Goal: Task Accomplishment & Management: Use online tool/utility

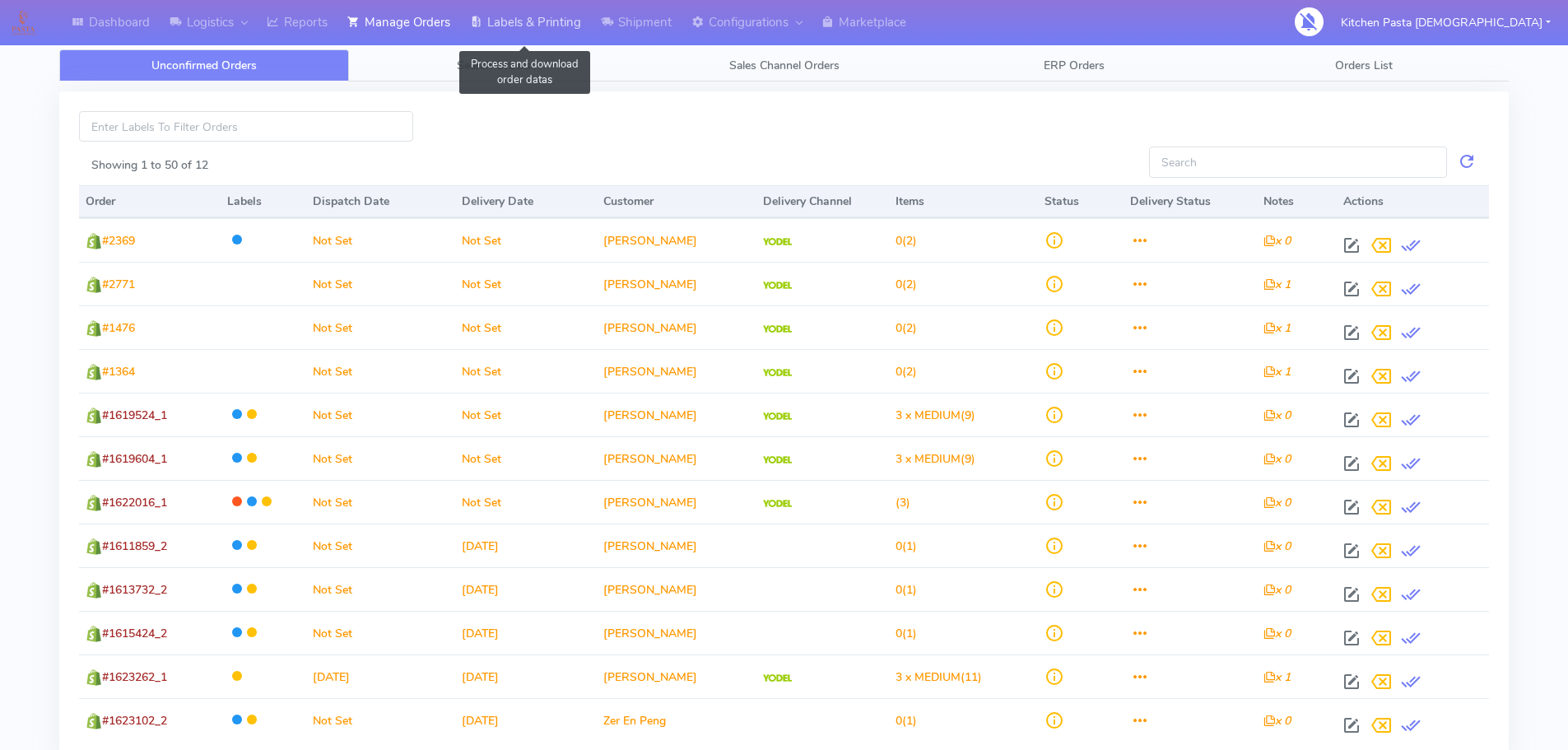
click at [532, 23] on link "Labels & Printing" at bounding box center [525, 23] width 131 height 45
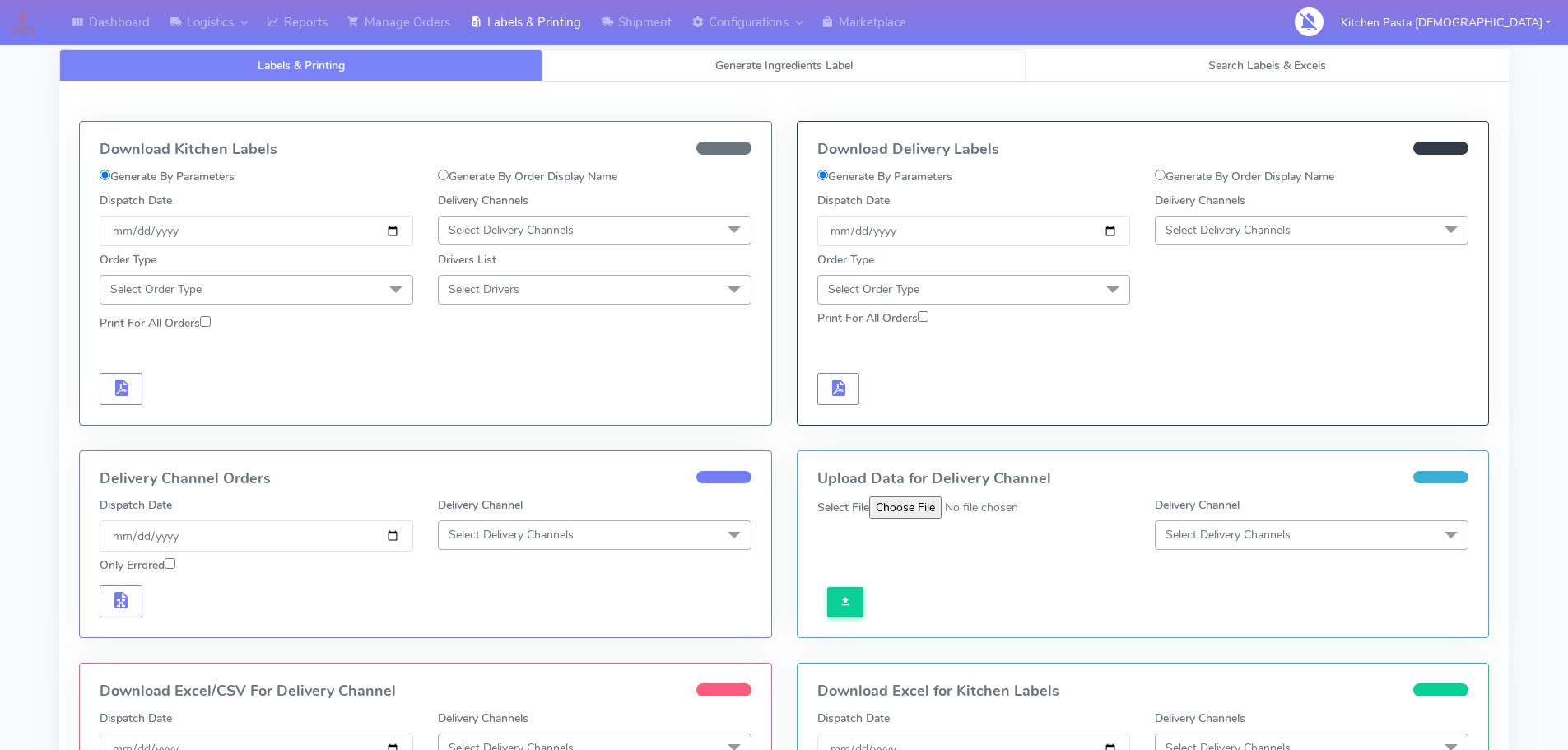
click at [789, 70] on span "Generate Ingredients Label" at bounding box center [784, 65] width 138 height 16
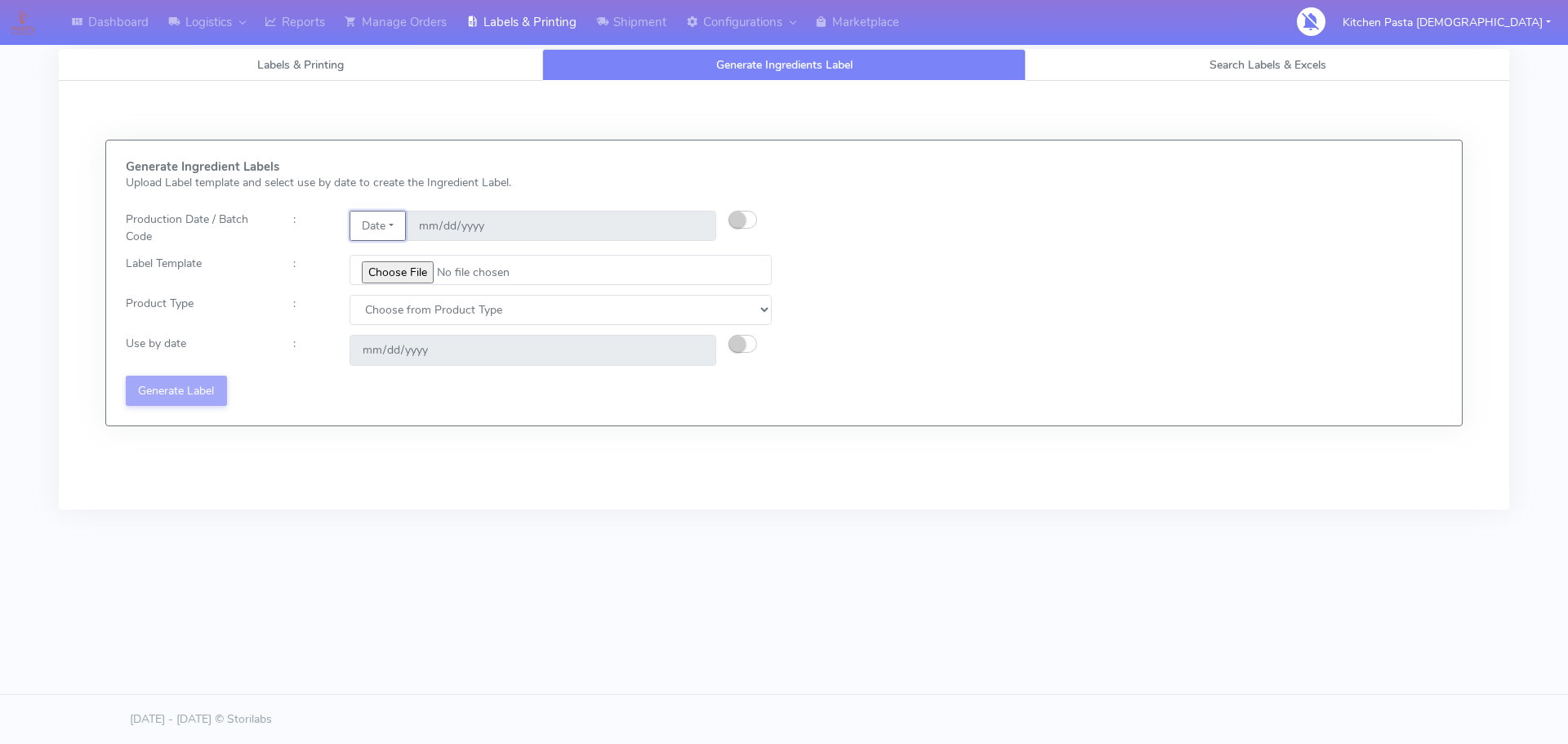
click at [402, 227] on button "Date" at bounding box center [378, 226] width 56 height 31
click at [412, 251] on link "Code" at bounding box center [415, 258] width 129 height 27
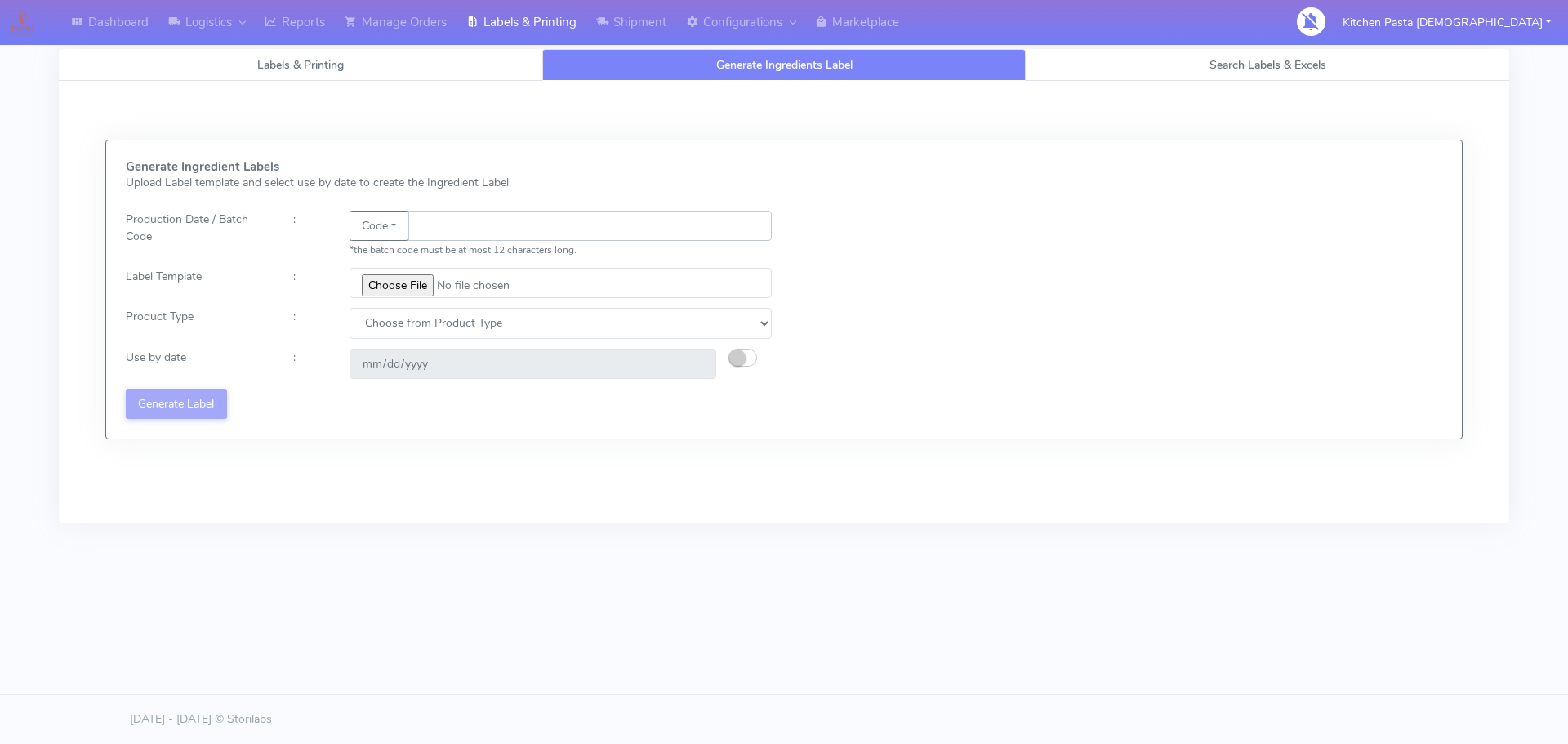
click at [451, 221] on input "text" at bounding box center [589, 226] width 363 height 31
type input "25252"
click at [424, 275] on input "file" at bounding box center [560, 283] width 422 height 31
type input "C:\fakepath\Pasta Evangelists truffle mac & cheese for 1_V2.jpg"
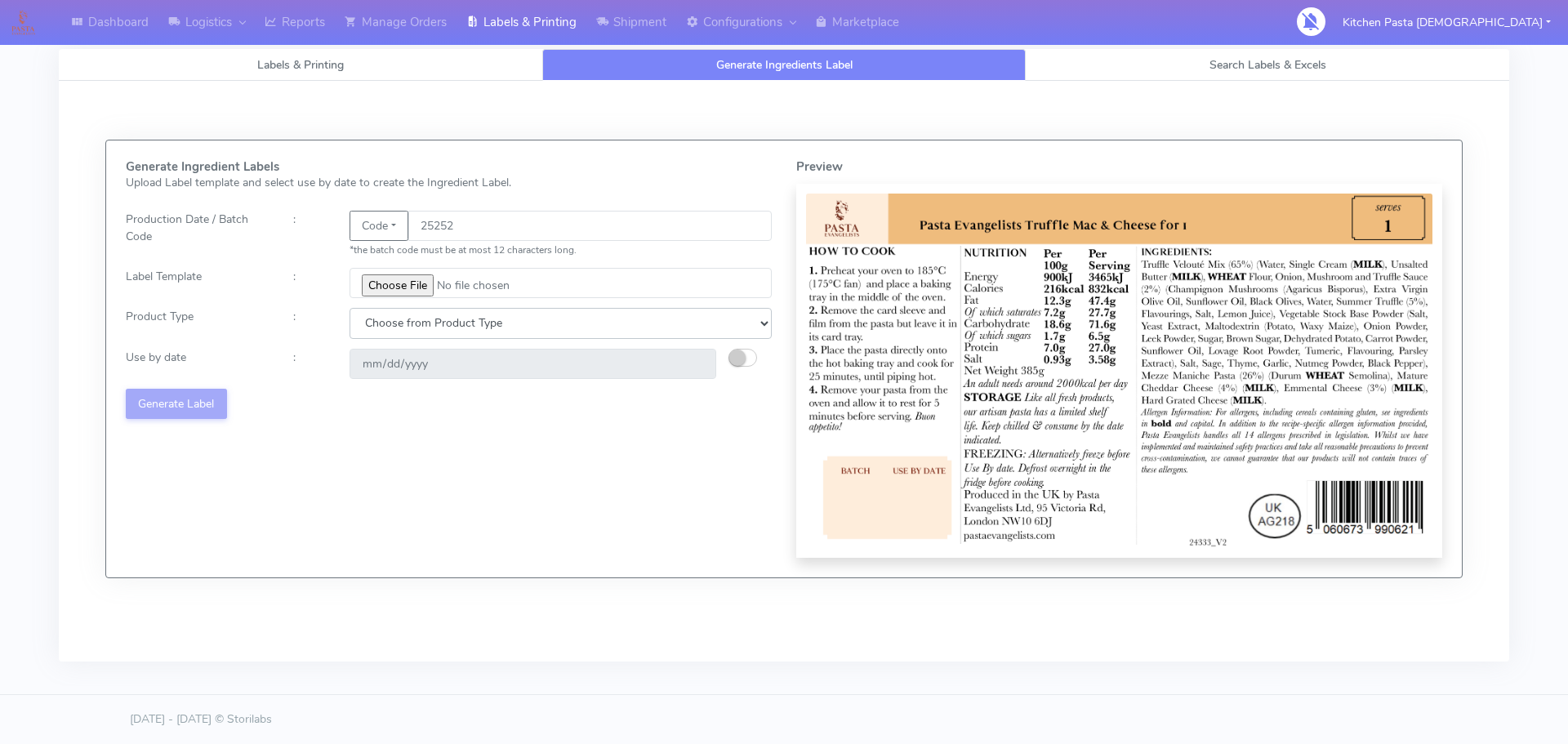
click at [578, 318] on select "Choose from Product Type ECOM ERETAIL CIRCULAR CIRC_DESERTS LASAGNE" at bounding box center [560, 323] width 422 height 31
select select "4"
click at [349, 308] on select "Choose from Product Type ECOM ERETAIL CIRCULAR CIRC_DESERTS LASAGNE" at bounding box center [560, 323] width 422 height 31
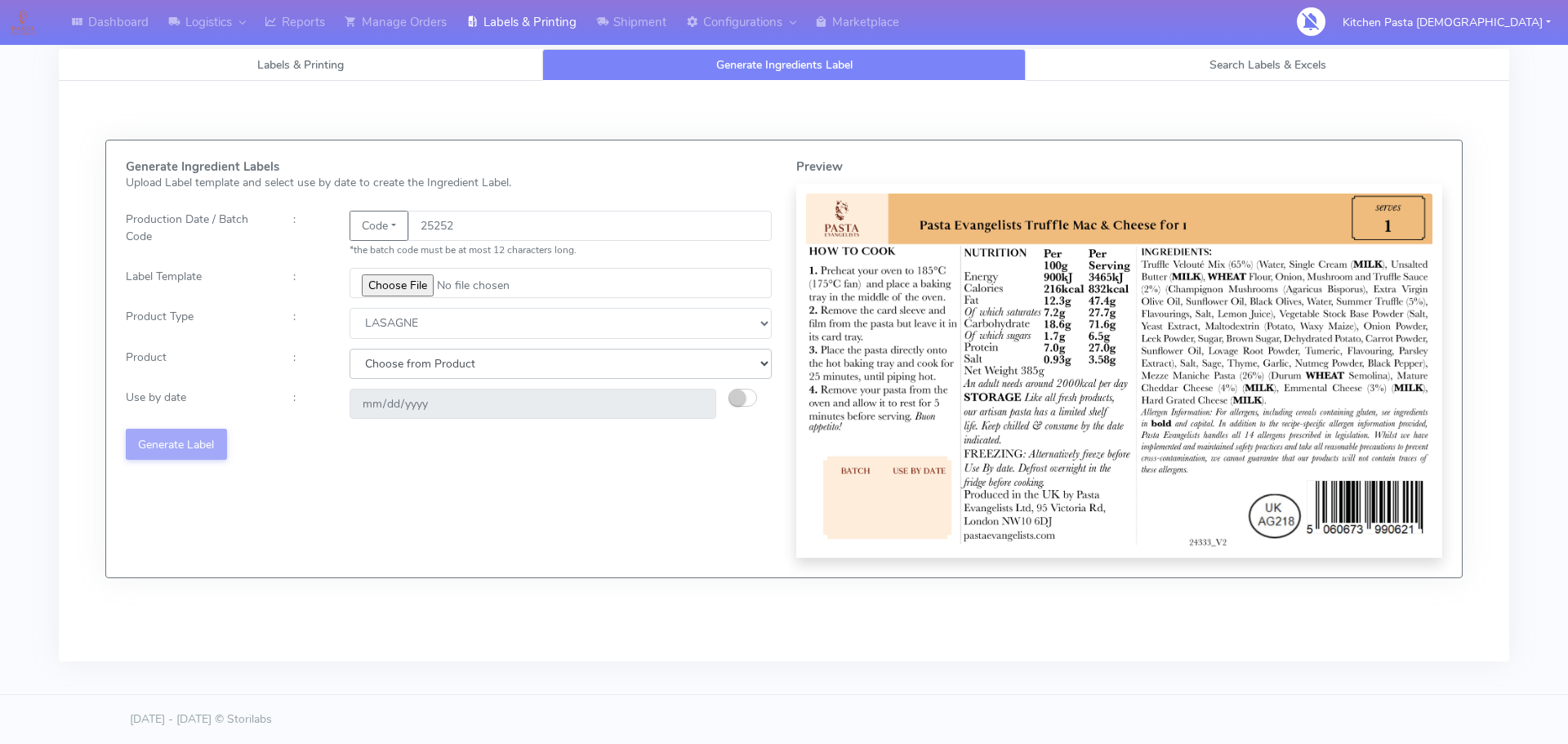
click at [387, 364] on select "Choose from Product LASAGNE" at bounding box center [560, 363] width 422 height 31
select select "0"
click at [349, 348] on select "Choose from Product LASAGNE" at bounding box center [560, 363] width 422 height 31
type input "[DATE]"
click at [375, 405] on input "[DATE]" at bounding box center [532, 404] width 367 height 31
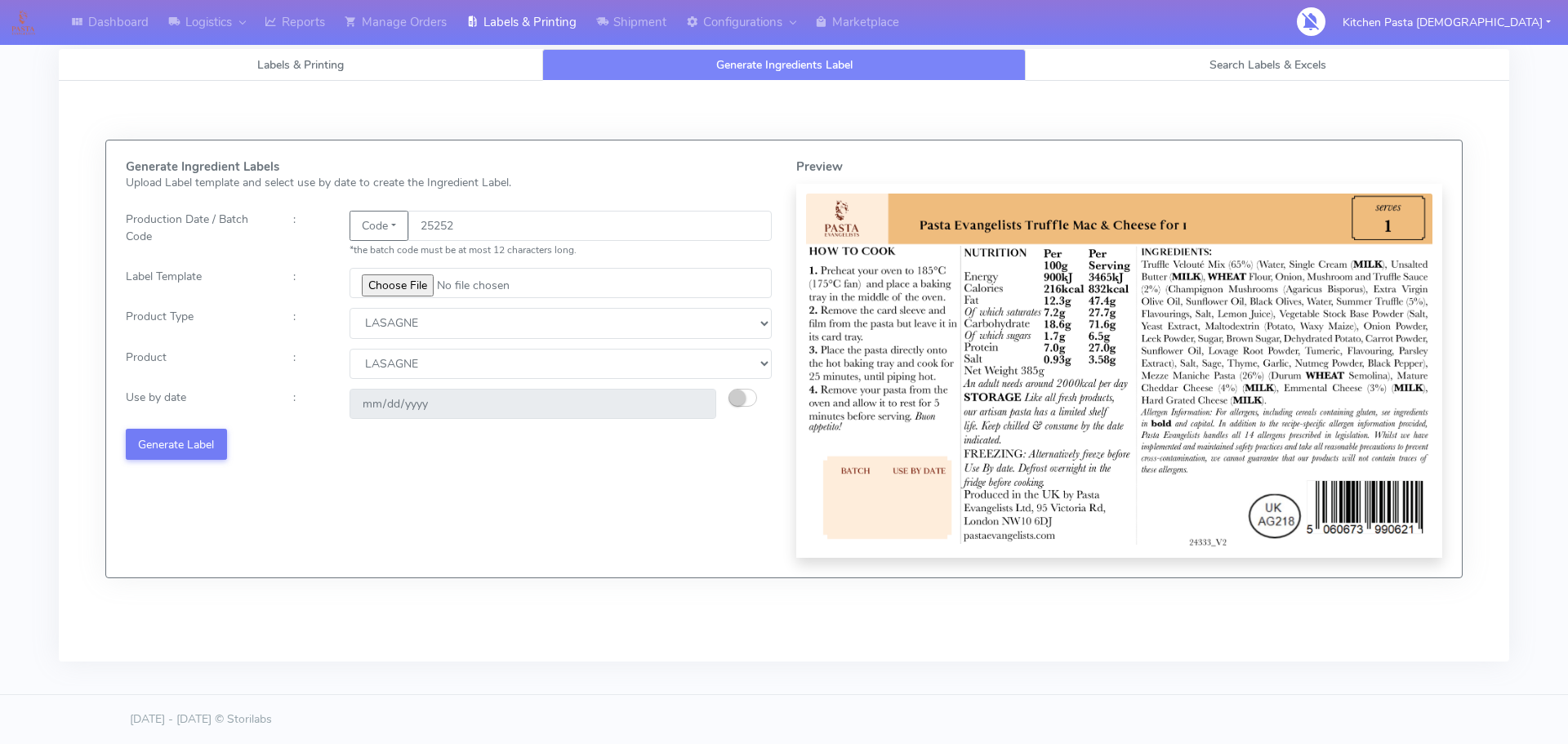
click at [426, 474] on div "Generate Ingredient Labels Upload Label template and select use by date to crea…" at bounding box center [449, 358] width 671 height 397
click at [203, 439] on button "Generate Label" at bounding box center [176, 444] width 101 height 31
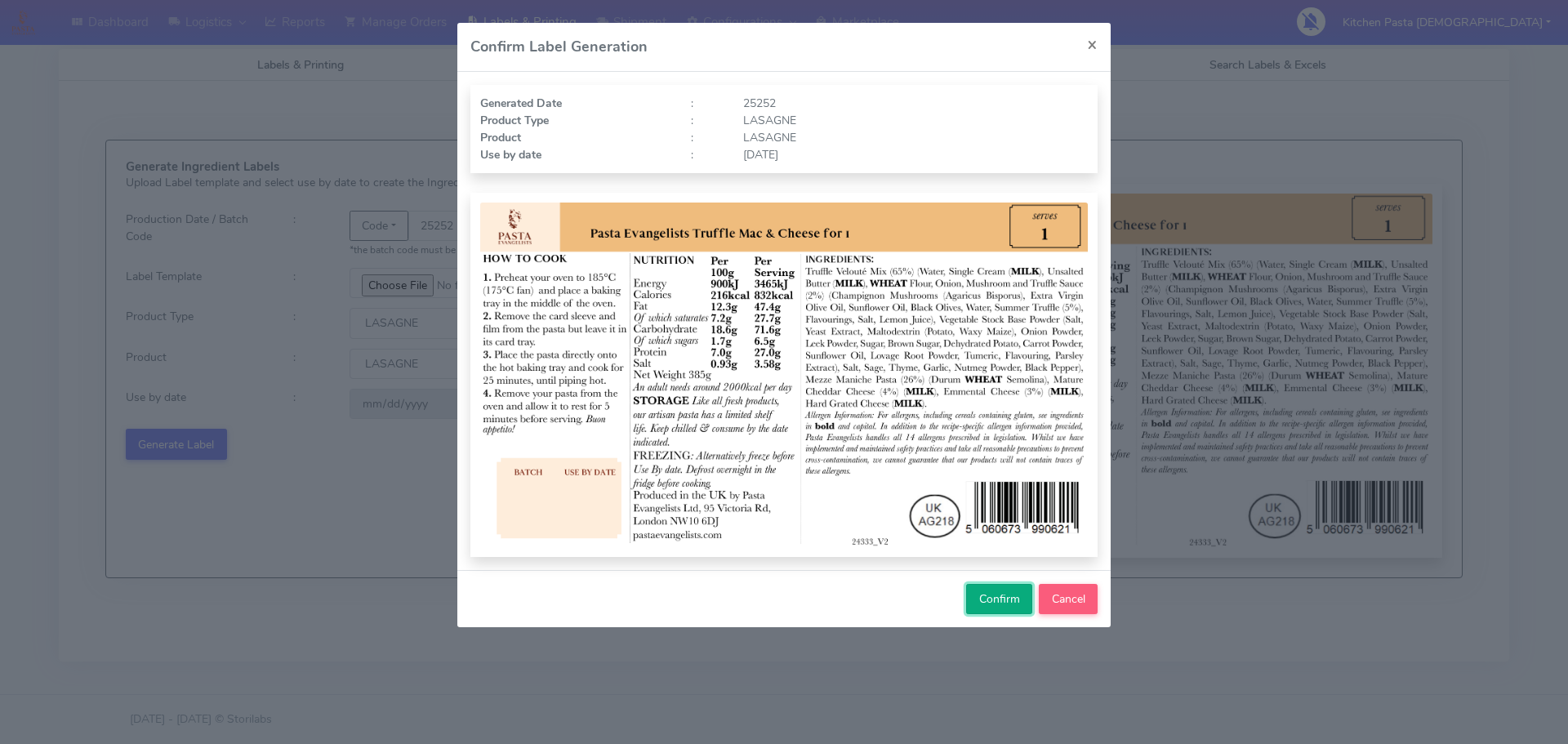
click at [1017, 595] on span "Confirm" at bounding box center [999, 598] width 41 height 16
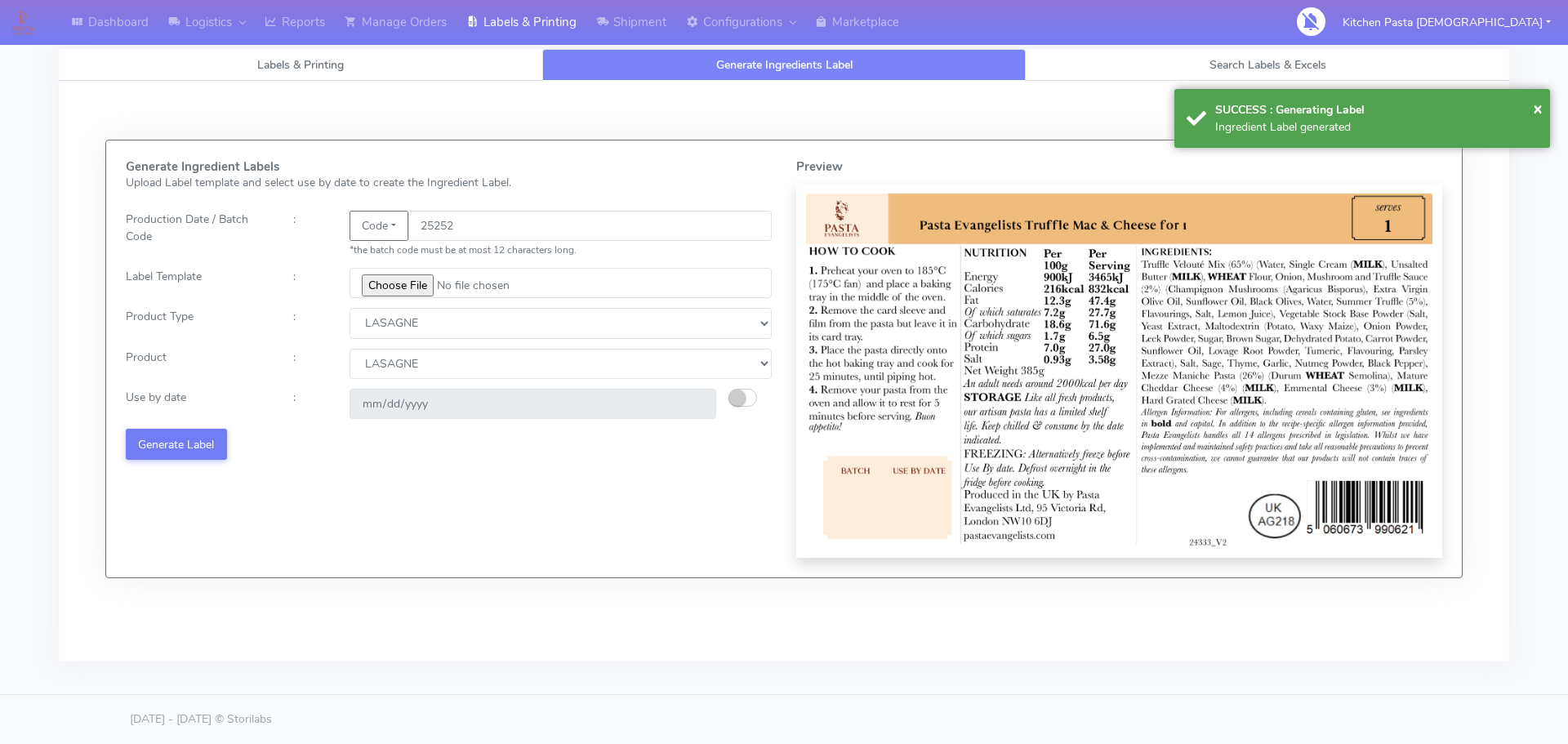
select select
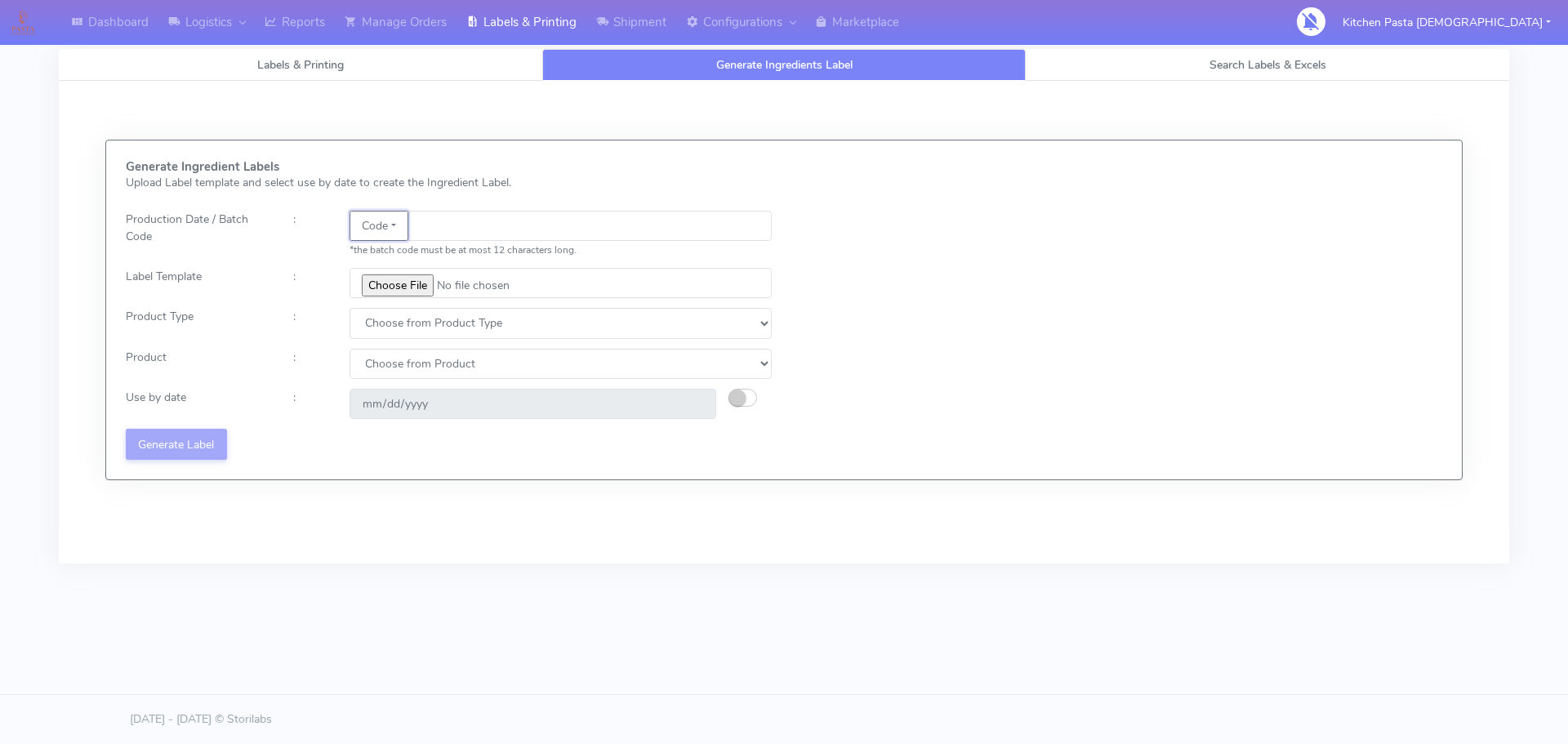
click at [389, 226] on button "Code" at bounding box center [378, 226] width 59 height 31
click at [403, 257] on link "Date" at bounding box center [415, 258] width 129 height 27
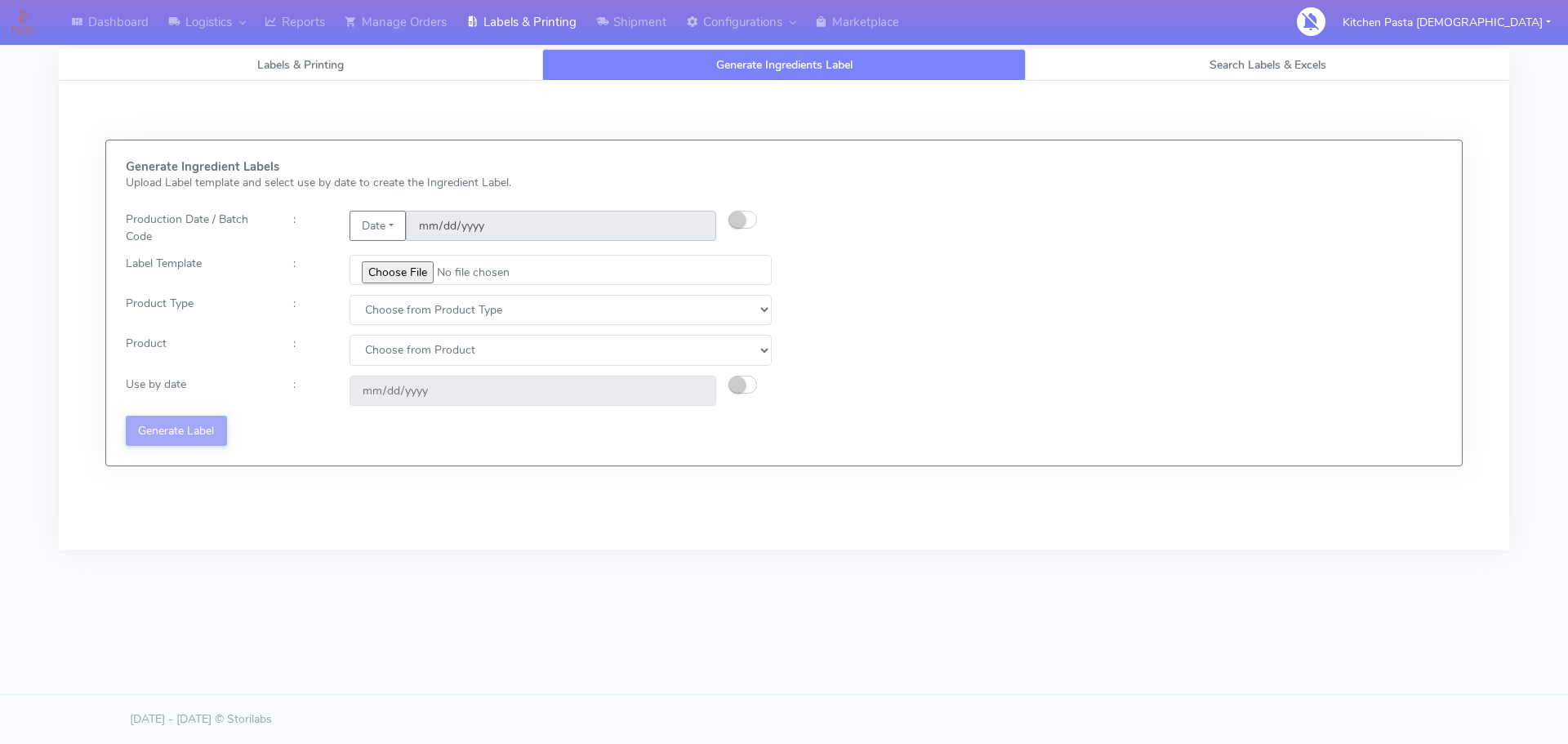
click at [460, 230] on input "[DATE]" at bounding box center [560, 226] width 310 height 31
click at [400, 227] on button "Date" at bounding box center [378, 226] width 56 height 31
click at [395, 259] on link "Code" at bounding box center [415, 258] width 129 height 27
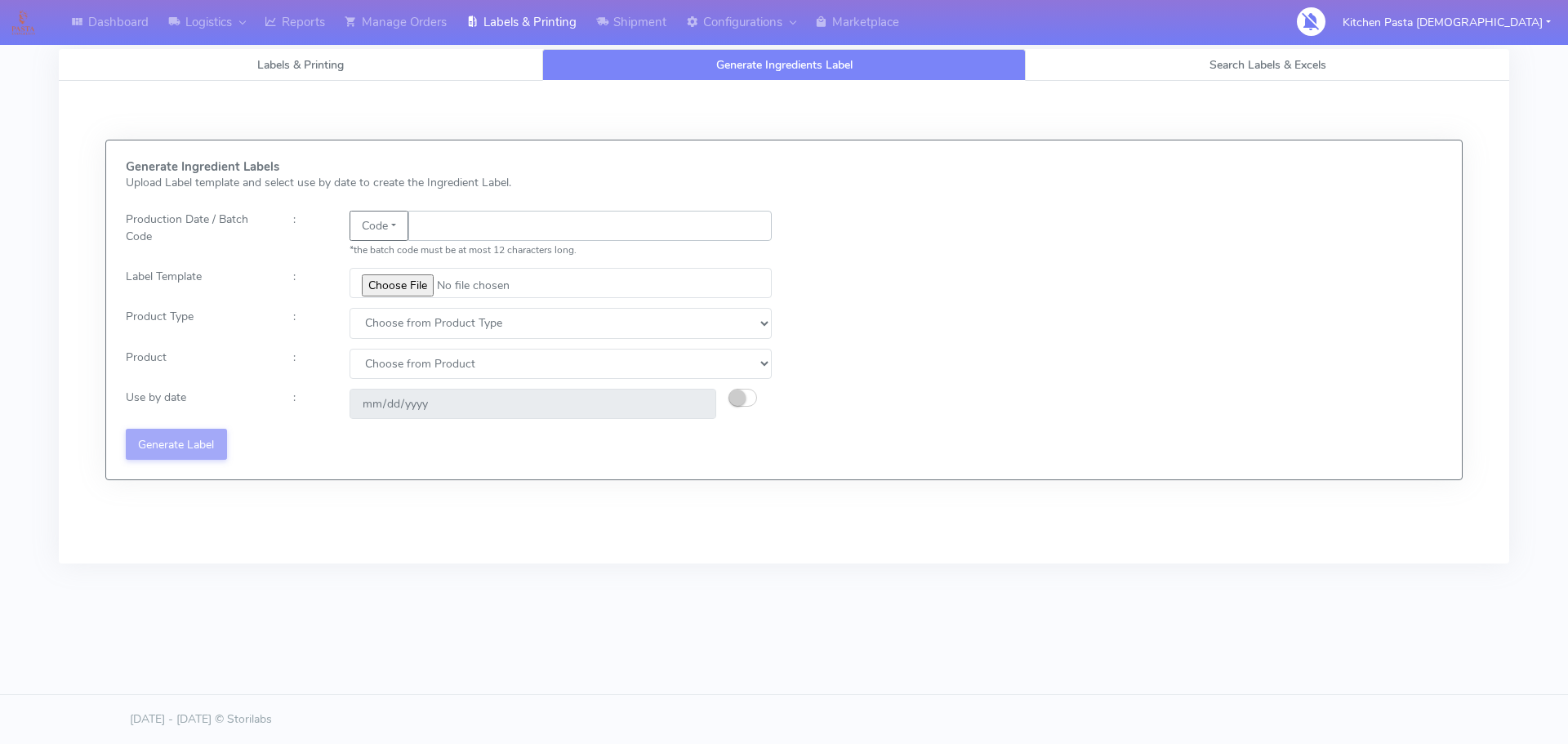
click at [440, 213] on input "text" at bounding box center [589, 226] width 363 height 31
type input "25252"
click at [383, 284] on input "file" at bounding box center [560, 283] width 422 height 31
type input "C:\fakepath\Pasta Evangelists truffle mac & cheese for 1_V2.jpg"
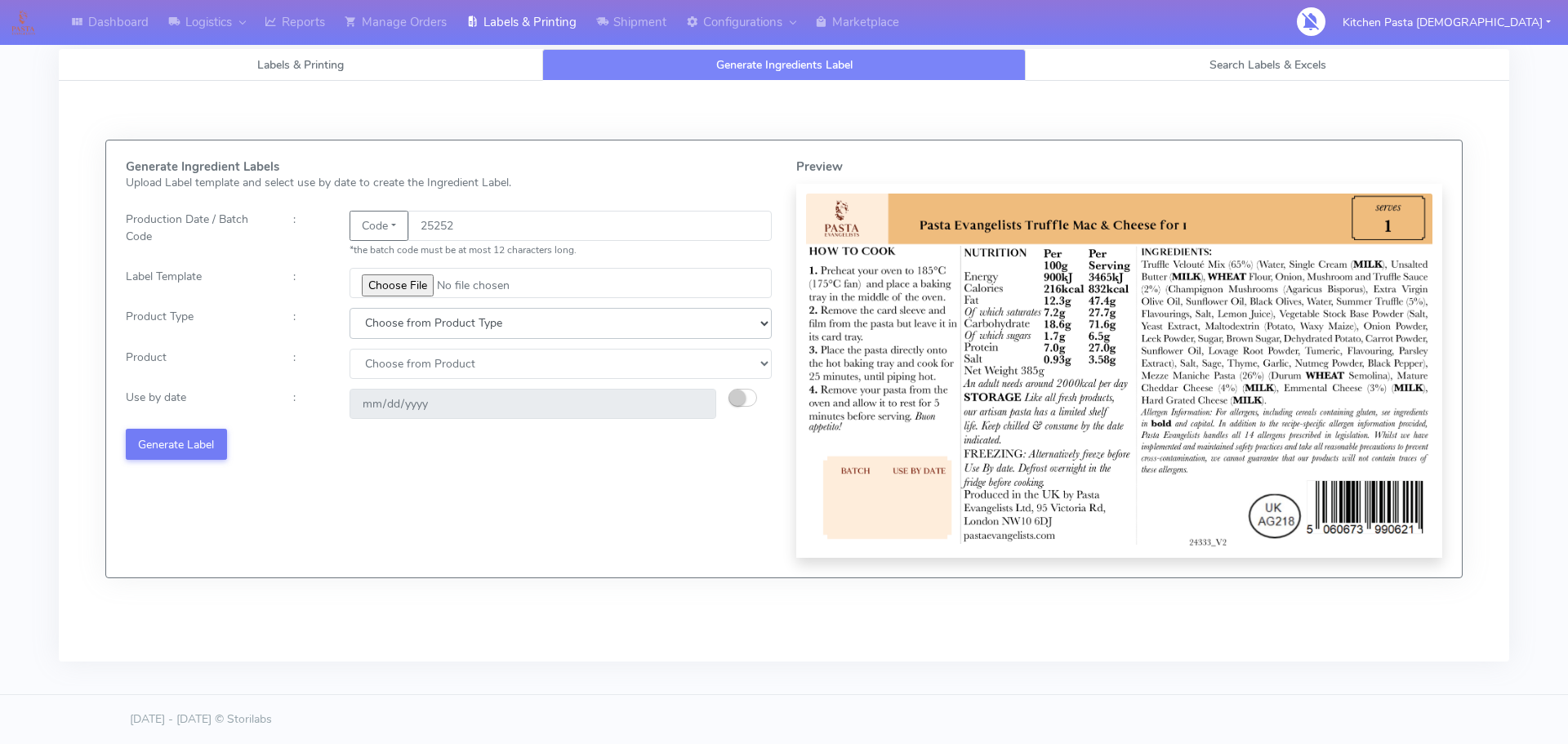
click at [442, 329] on select "Choose from Product Type ECOM ERETAIL CIRCULAR CIRC_DESERTS LASAGNE" at bounding box center [560, 323] width 422 height 31
select select "4"
click at [349, 308] on select "Choose from Product Type ECOM ERETAIL CIRCULAR CIRC_DESERTS LASAGNE" at bounding box center [560, 323] width 422 height 31
click at [400, 364] on select "Choose from Product LASAGNE" at bounding box center [560, 363] width 422 height 31
select select "0"
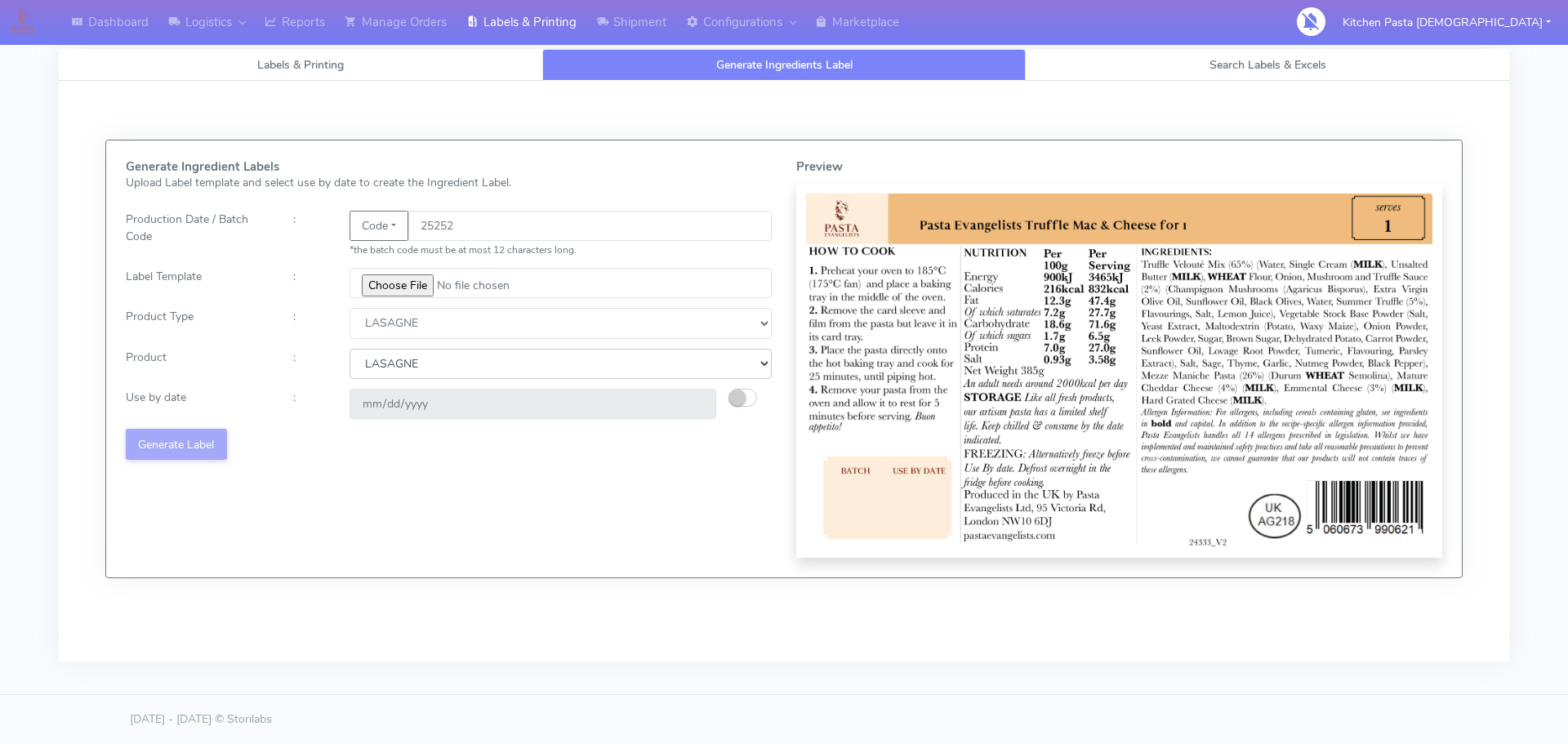
click at [349, 348] on select "Choose from Product LASAGNE" at bounding box center [560, 363] width 422 height 31
type input "[DATE]"
click at [373, 401] on input "[DATE]" at bounding box center [532, 404] width 367 height 31
click at [406, 473] on div "Generate Ingredient Labels Upload Label template and select use by date to crea…" at bounding box center [449, 358] width 671 height 397
click at [176, 441] on button "Generate Label" at bounding box center [176, 444] width 101 height 31
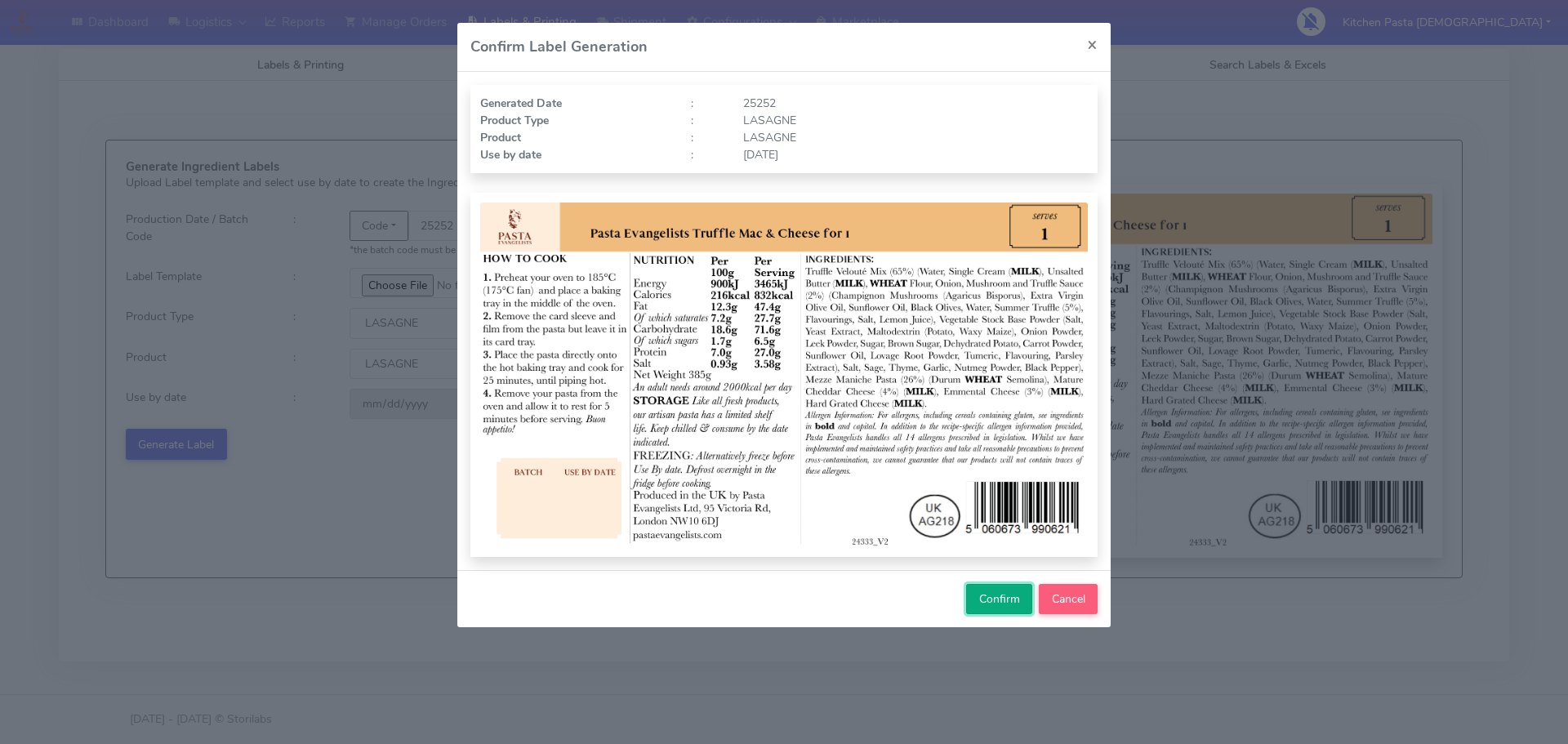
click at [1001, 591] on span "Confirm" at bounding box center [999, 598] width 41 height 16
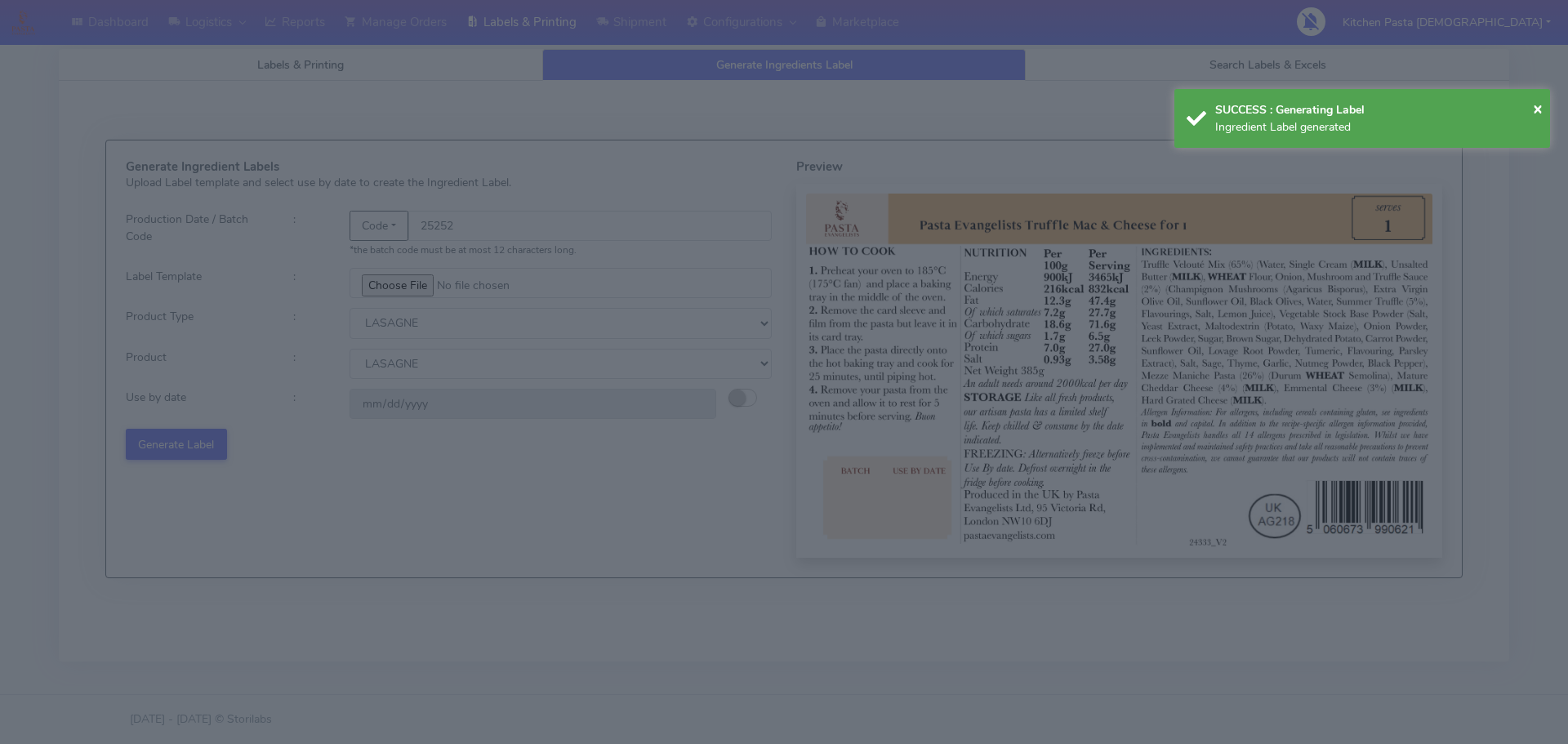
select select
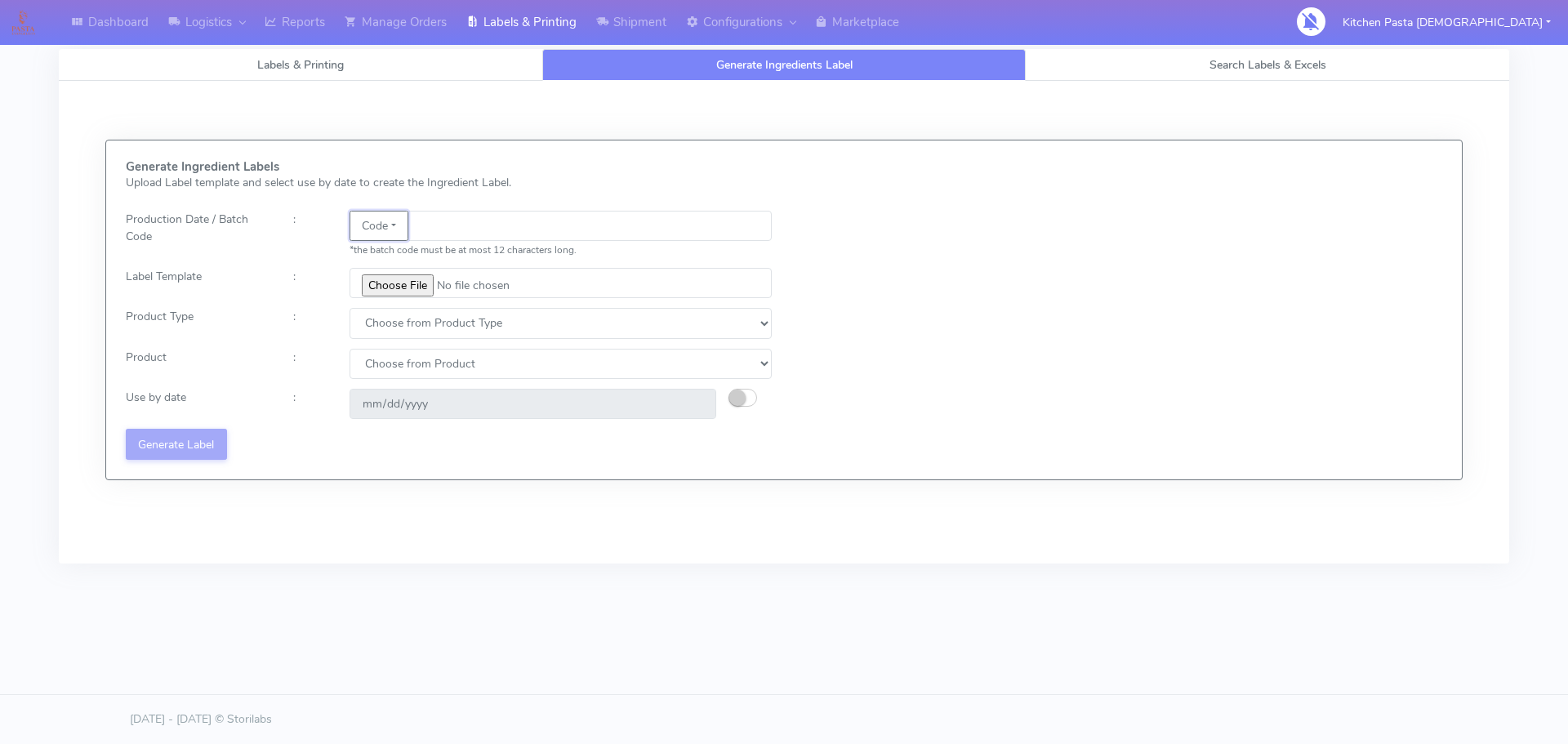
click at [396, 228] on button "Code" at bounding box center [378, 226] width 59 height 31
click at [396, 227] on button "Code" at bounding box center [378, 226] width 59 height 31
click at [469, 231] on input "text" at bounding box center [589, 226] width 363 height 31
type input "25252"
click at [399, 289] on input "file" at bounding box center [560, 283] width 422 height 31
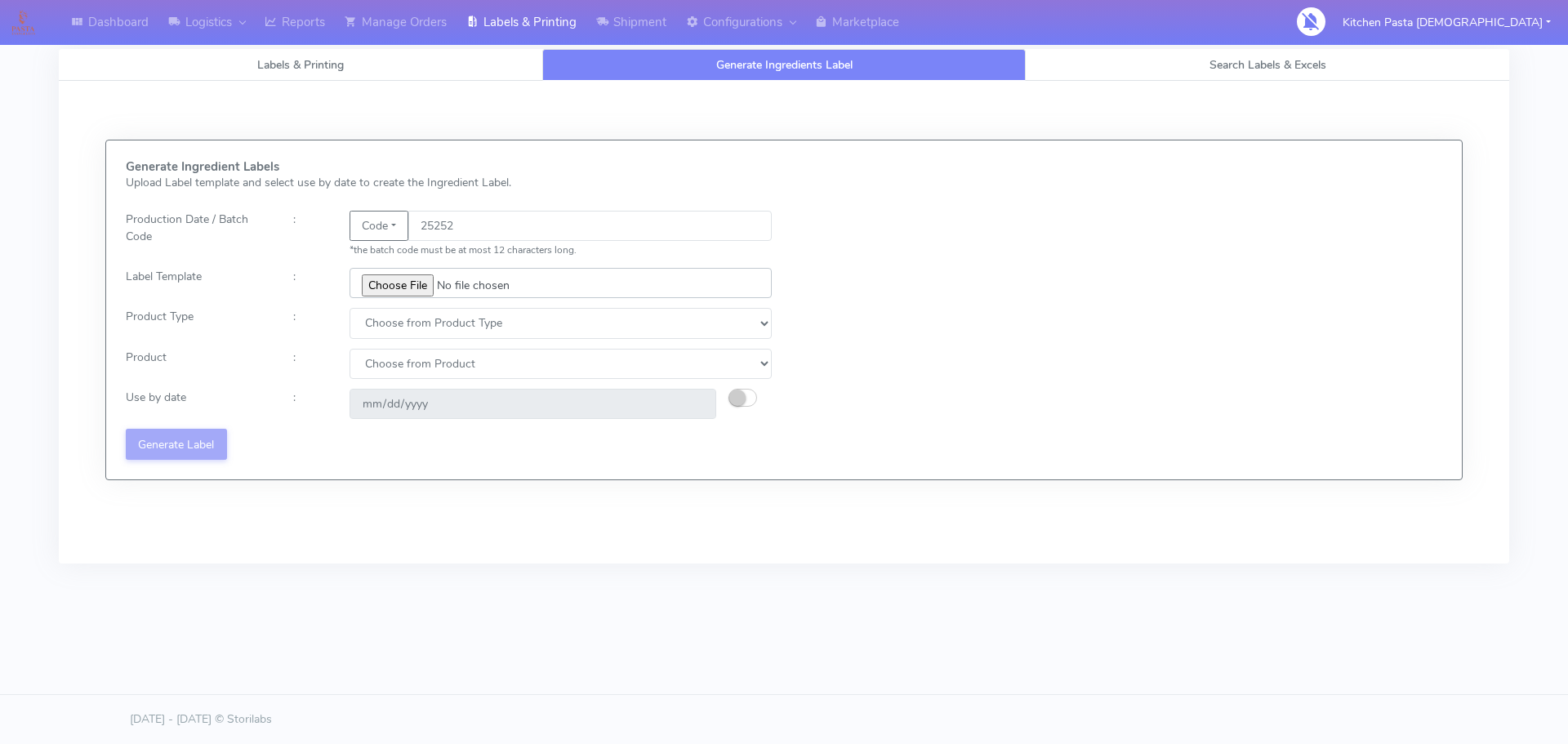
type input "C:\fakepath\Pasta Evangelists truffle mac & cheese for 1_V2.jpg"
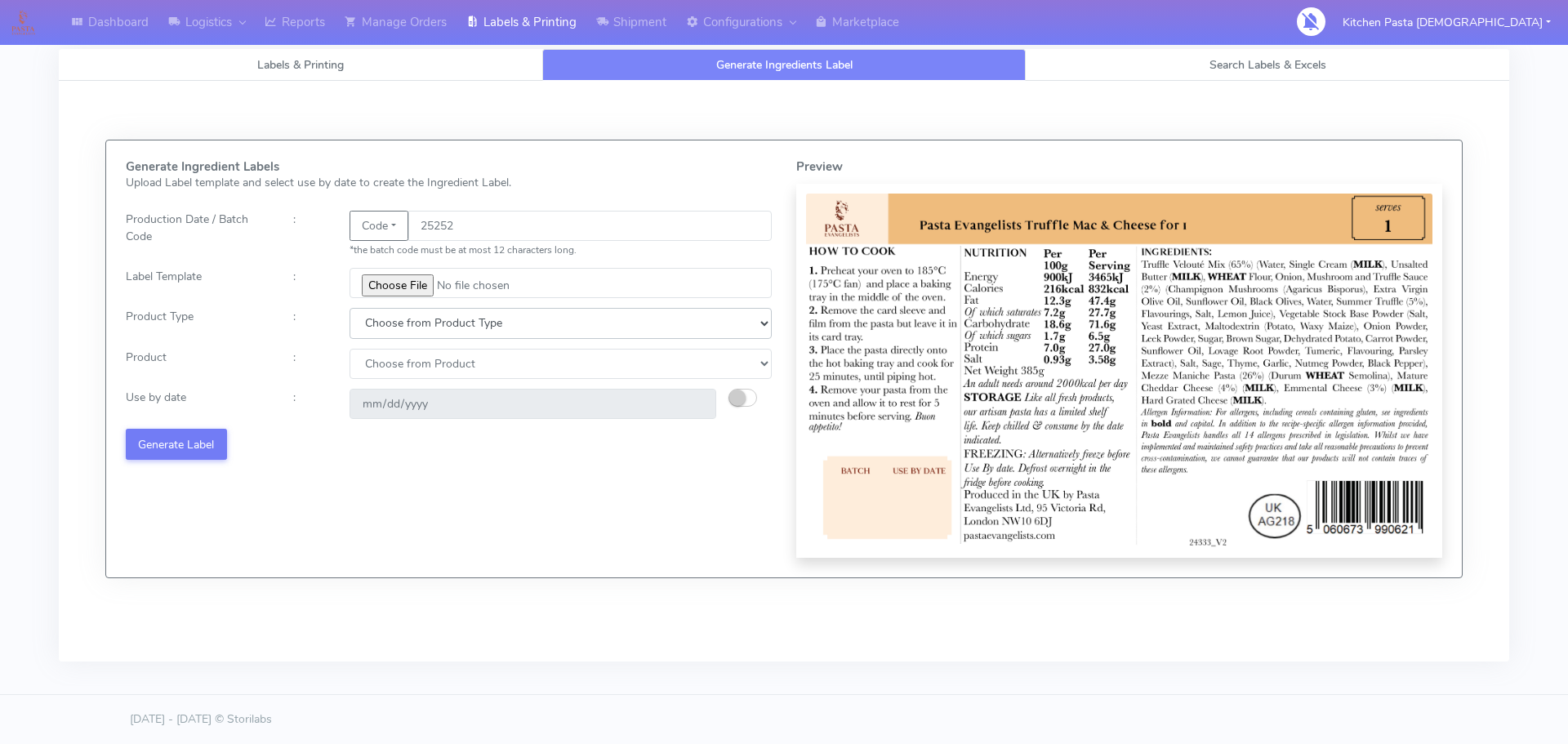
click at [473, 327] on select "Choose from Product Type ECOM ERETAIL CIRCULAR CIRC_DESERTS LASAGNE" at bounding box center [560, 323] width 422 height 31
select select "4"
click at [349, 308] on select "Choose from Product Type ECOM ERETAIL CIRCULAR CIRC_DESERTS LASAGNE" at bounding box center [560, 323] width 422 height 31
drag, startPoint x: 393, startPoint y: 359, endPoint x: 411, endPoint y: 374, distance: 23.4
click at [393, 359] on select "Choose from Product LASAGNE" at bounding box center [560, 363] width 422 height 31
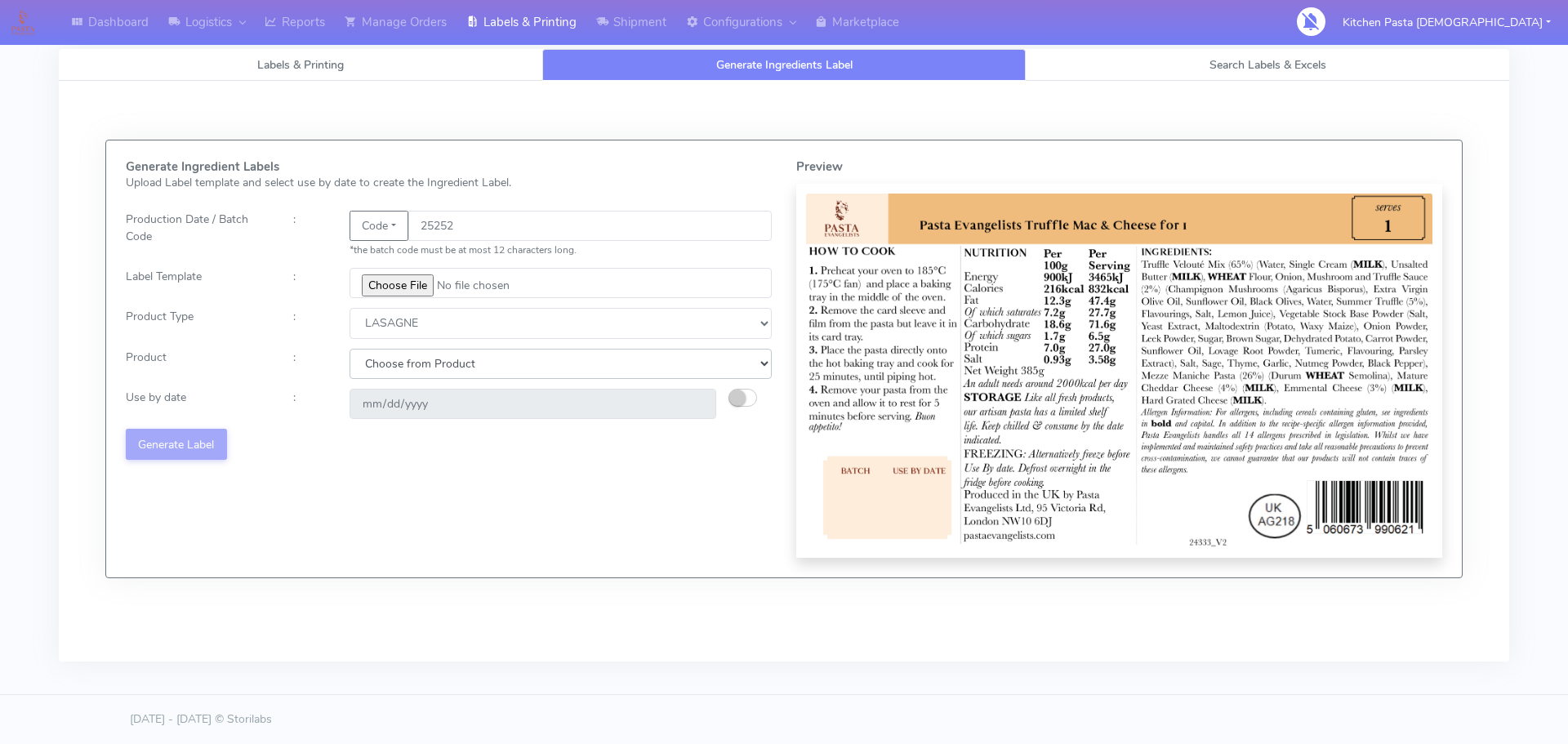
select select "0"
click at [349, 348] on select "Choose from Product LASAGNE" at bounding box center [560, 363] width 422 height 31
click at [746, 399] on button "button" at bounding box center [743, 398] width 29 height 18
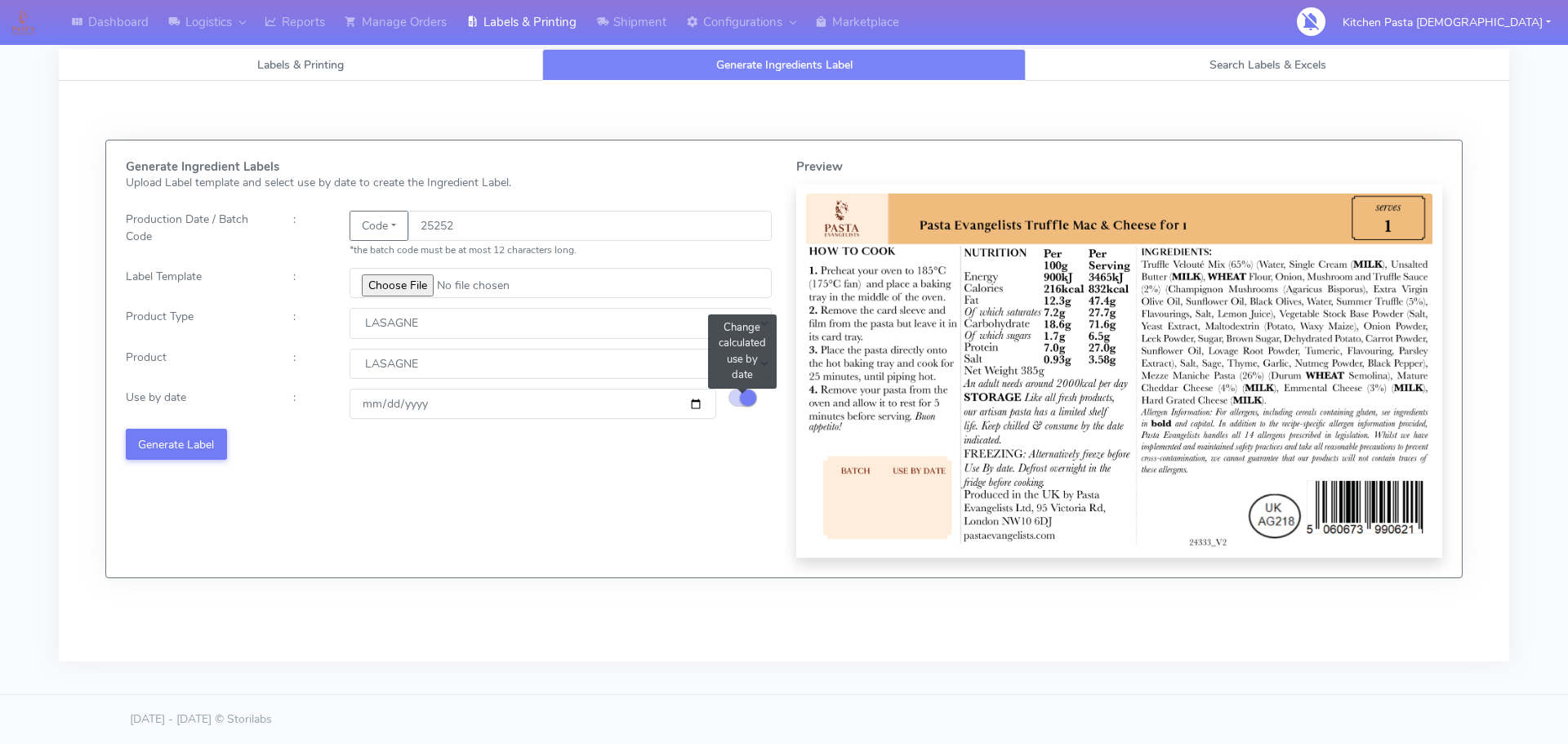
click at [746, 399] on small "button" at bounding box center [748, 398] width 17 height 17
click at [746, 399] on button "button" at bounding box center [743, 398] width 29 height 18
click at [373, 395] on input "[DATE]" at bounding box center [532, 404] width 367 height 31
type input "[DATE]"
click at [205, 437] on button "Generate Label" at bounding box center [176, 444] width 101 height 31
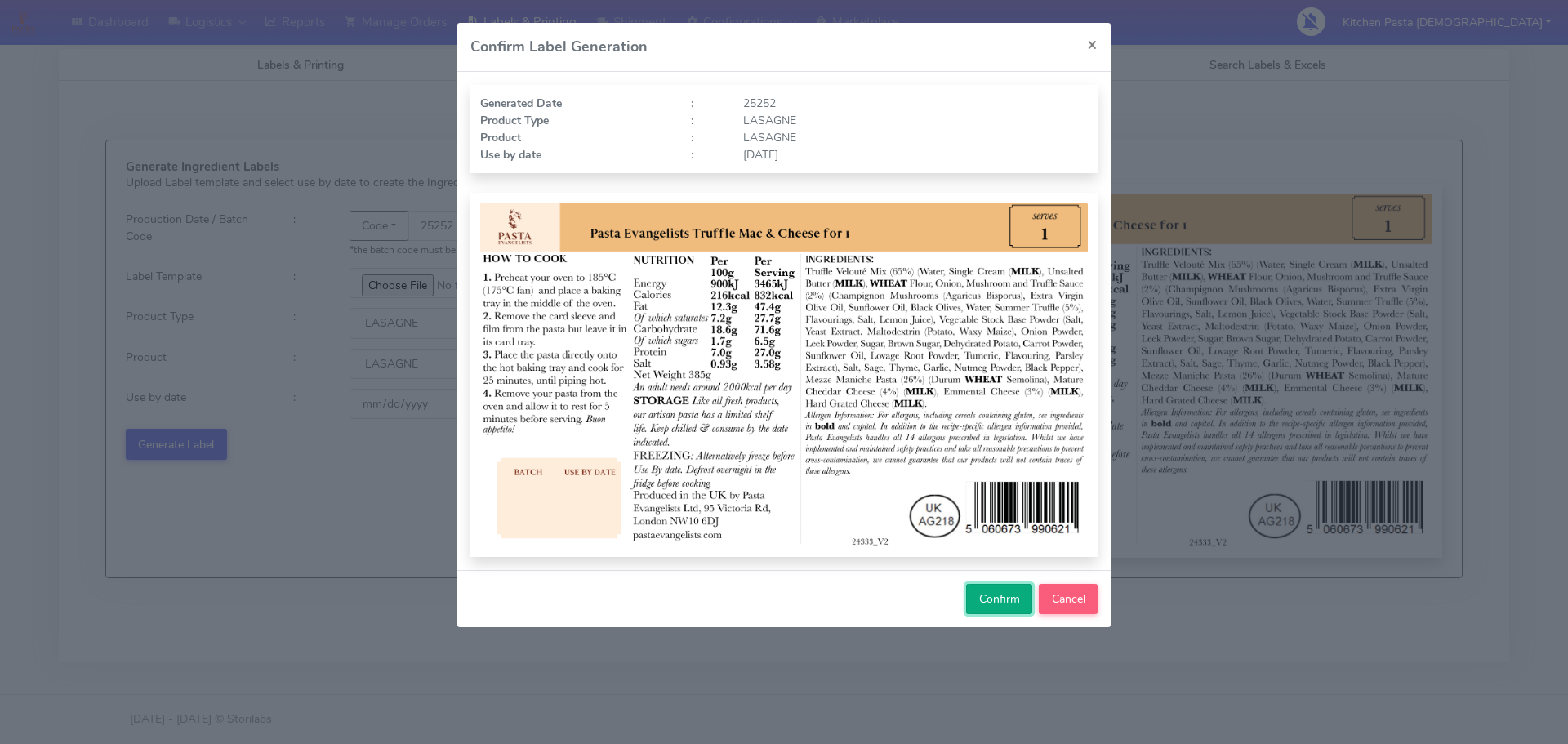
click at [990, 600] on span "Confirm" at bounding box center [999, 598] width 41 height 16
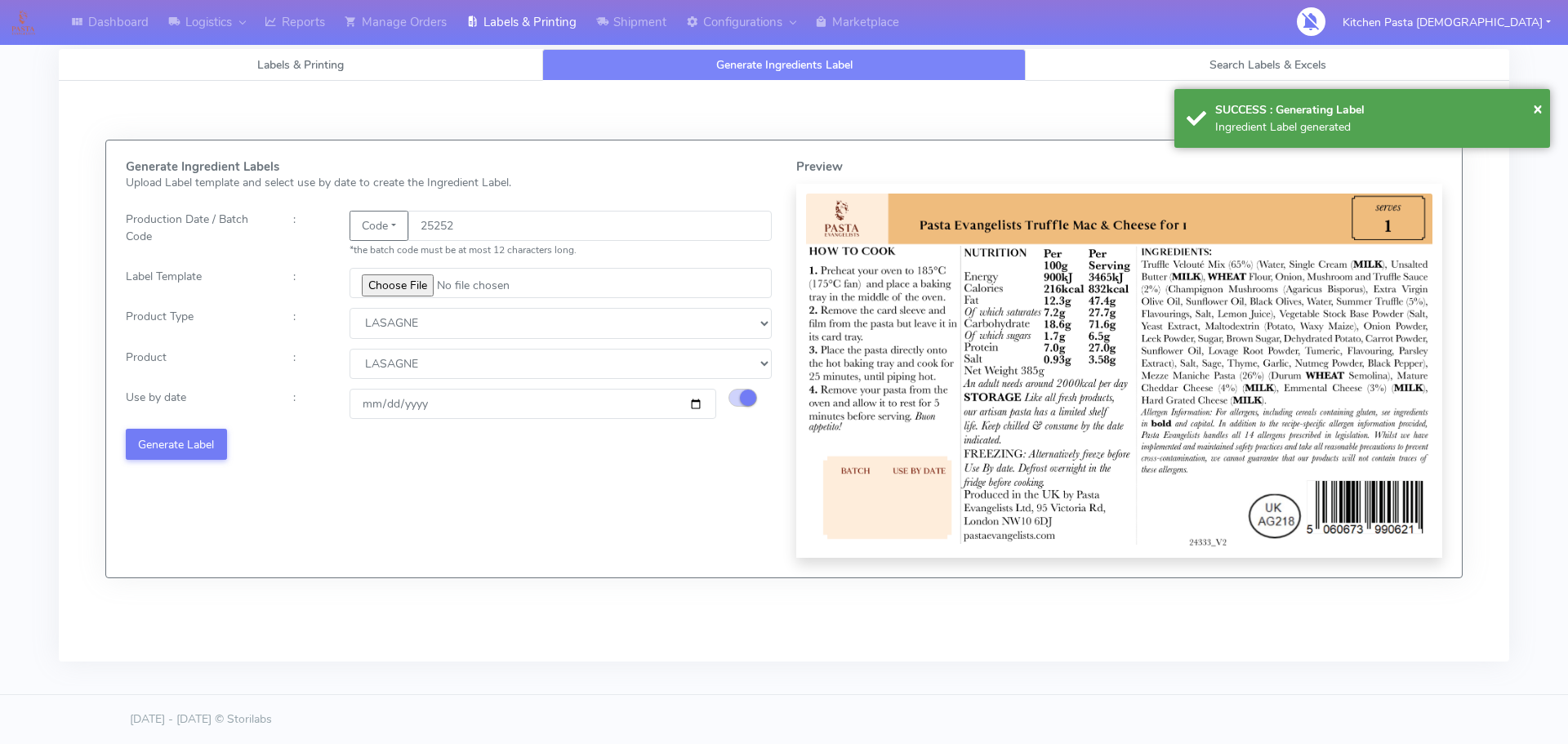
select select
